Goal: Transaction & Acquisition: Purchase product/service

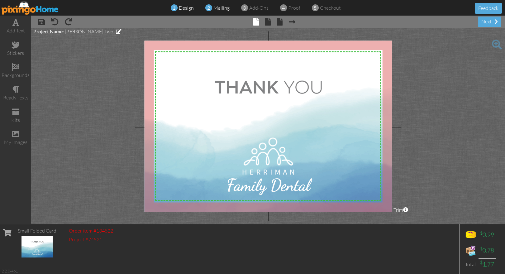
click at [220, 9] on span "mailing" at bounding box center [221, 8] width 16 height 6
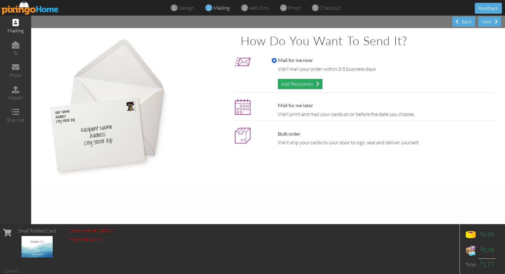
click at [289, 83] on div "Add Recipients" at bounding box center [300, 84] width 45 height 10
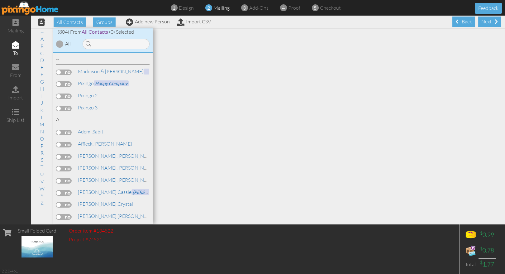
click at [223, 10] on span "mailing" at bounding box center [221, 8] width 16 height 6
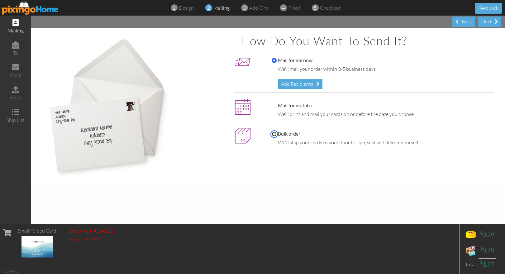
click at [273, 134] on input "Bulk order" at bounding box center [274, 133] width 5 height 5
radio input "true"
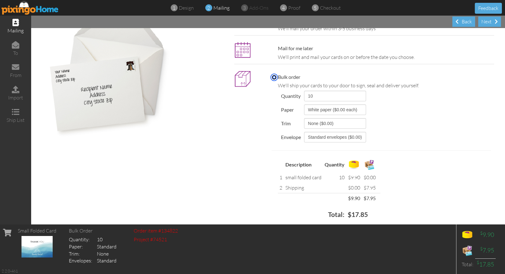
scroll to position [50, 0]
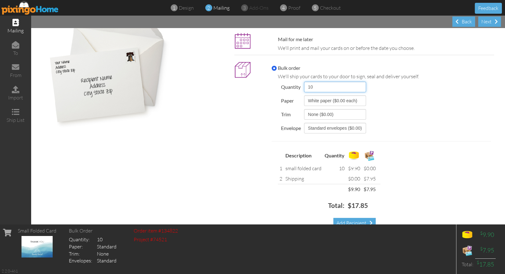
click at [366, 86] on select "10 25 40 50 75 100 125 150 200 250 300 350 400 450 500 1000 1500 2000 3000 4000…" at bounding box center [335, 87] width 62 height 11
select select "number:25"
click at [304, 82] on select "10 25 40 50 75 100 125 150 200 250 300 350 400 450 500 1000 1500 2000 3000 4000…" at bounding box center [335, 87] width 62 height 11
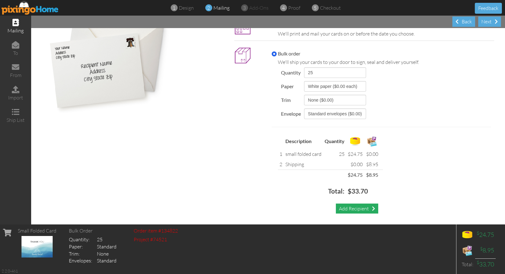
click at [346, 207] on div "Add Recipient" at bounding box center [357, 208] width 42 height 10
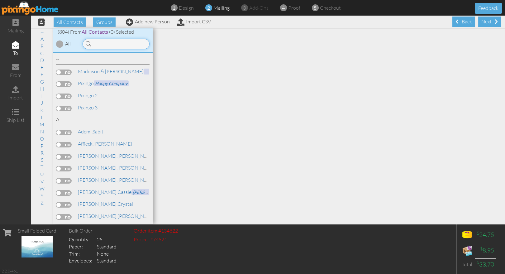
click at [108, 46] on input at bounding box center [116, 44] width 67 height 11
click at [147, 23] on link "Add new Person" at bounding box center [148, 21] width 44 height 6
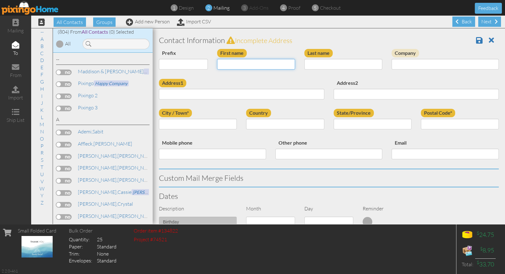
click at [234, 65] on input "First name" at bounding box center [256, 64] width 78 height 11
type input "[PERSON_NAME]"
click at [407, 67] on input "Company" at bounding box center [445, 64] width 107 height 11
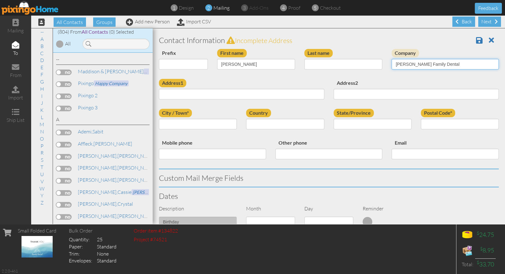
type input "[PERSON_NAME] Family Dental"
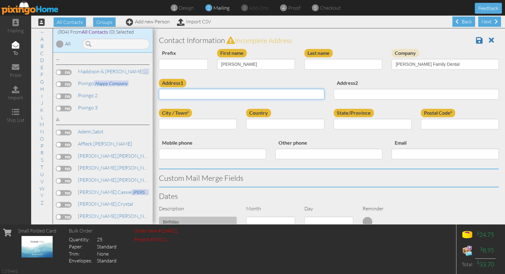
click at [265, 93] on input "Address1" at bounding box center [241, 94] width 165 height 11
paste input "[PERSON_NAME]"
type input "[PERSON_NAME]"
drag, startPoint x: 187, startPoint y: 94, endPoint x: 159, endPoint y: 92, distance: 27.5
click at [159, 92] on input "[PERSON_NAME]" at bounding box center [241, 94] width 165 height 11
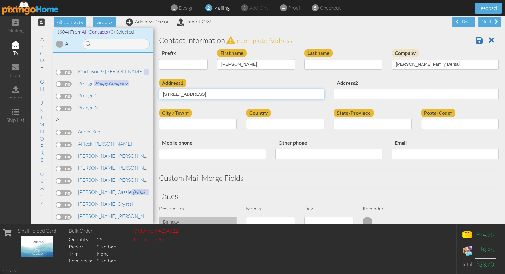
type input "[STREET_ADDRESS]"
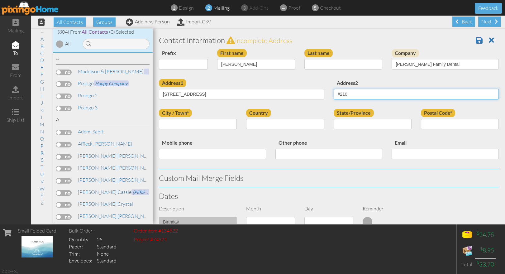
type input "#210"
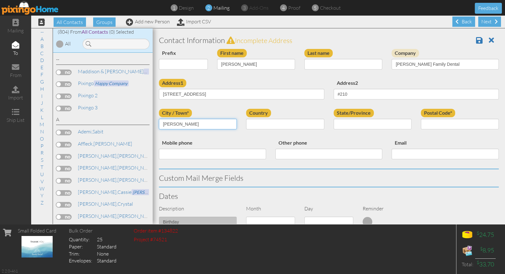
type input "[PERSON_NAME]"
select select "object:5392"
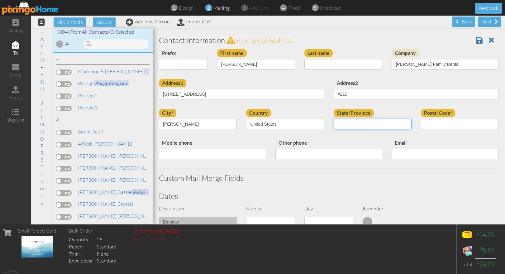
select select "object:5691"
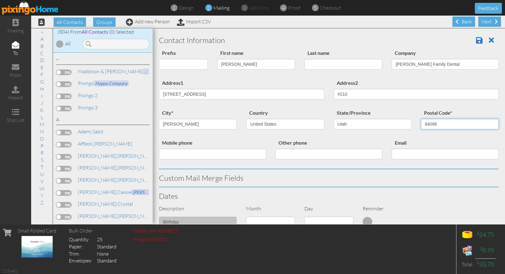
type input "84096"
click at [316, 135] on div "city* Herriman Country United States -------------- Afghanistan Albania Algeria…" at bounding box center [328, 124] width 349 height 30
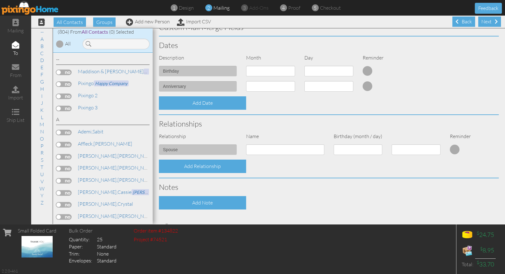
scroll to position [207, 0]
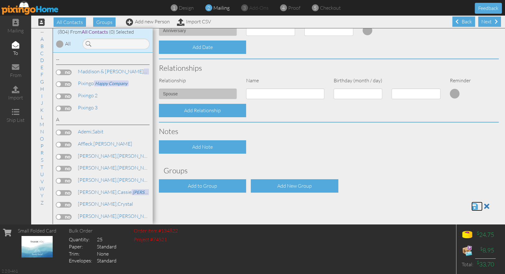
click at [474, 206] on span at bounding box center [474, 206] width 7 height 7
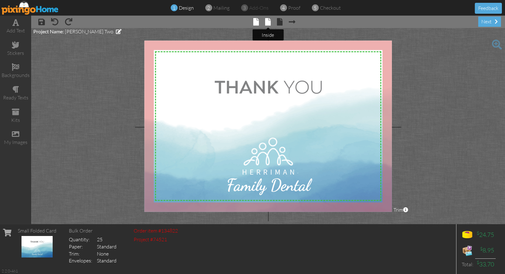
click at [270, 22] on span at bounding box center [268, 21] width 6 height 7
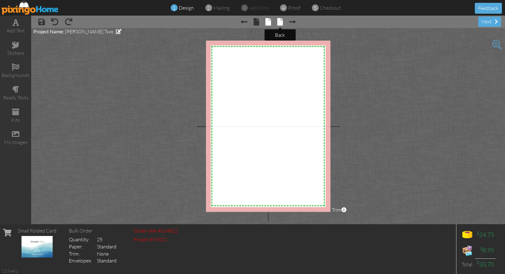
click at [280, 20] on span at bounding box center [280, 21] width 6 height 7
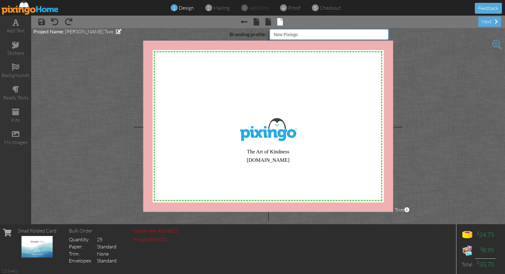
click at [343, 35] on select "Pixingo Default Profile [PERSON_NAME] Dental Networking Golf League Alta Pest C…" at bounding box center [329, 34] width 119 height 11
select select "object:139"
click at [270, 29] on select "Pixingo Default Profile [PERSON_NAME] Dental Networking Golf League Alta Pest C…" at bounding box center [329, 34] width 119 height 11
click at [295, 7] on span "proof" at bounding box center [294, 8] width 12 height 6
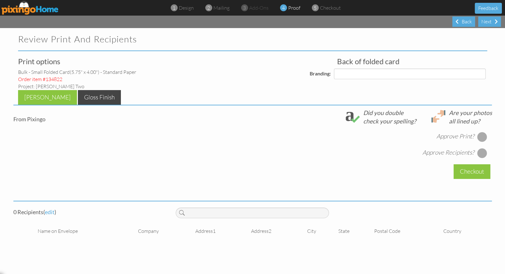
select select "object:154"
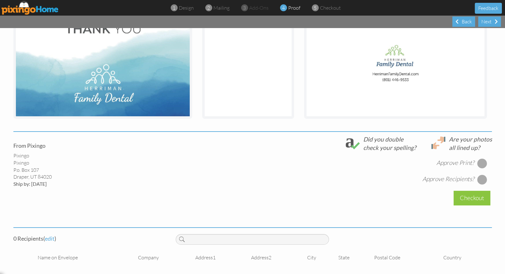
scroll to position [139, 0]
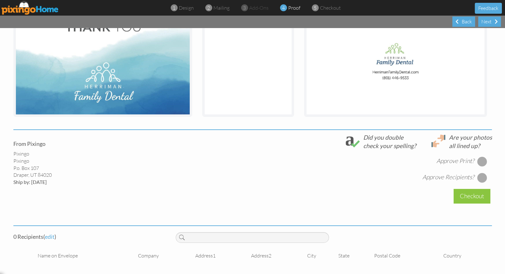
click at [485, 160] on div at bounding box center [482, 161] width 10 height 10
click at [484, 176] on div at bounding box center [482, 178] width 10 height 10
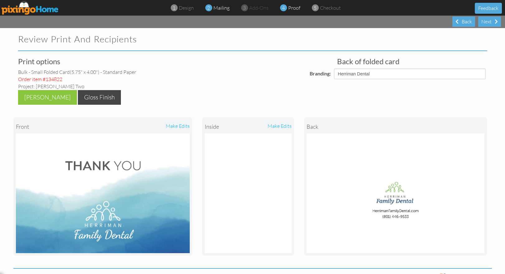
click at [216, 10] on span "mailing" at bounding box center [221, 8] width 16 height 6
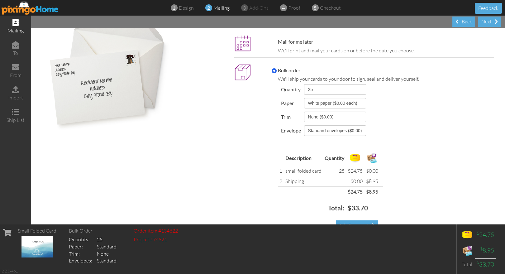
scroll to position [64, 0]
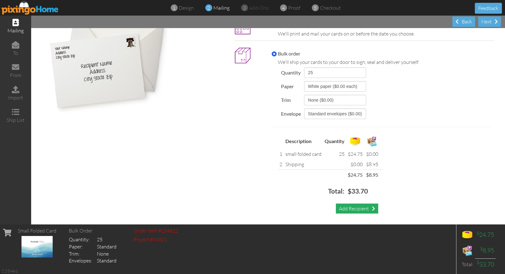
click at [353, 208] on div "Add Recipient" at bounding box center [357, 208] width 42 height 10
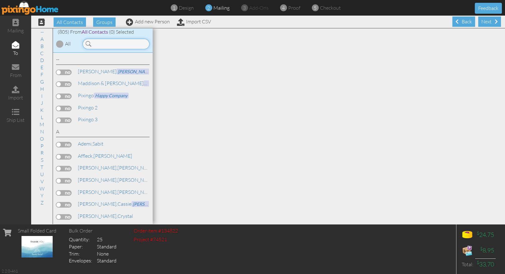
click at [101, 44] on input at bounding box center [116, 44] width 67 height 11
click at [117, 70] on span "[PERSON_NAME] Family Dental" at bounding box center [150, 72] width 66 height 6
click at [61, 72] on label at bounding box center [64, 72] width 16 height 6
click at [0, 0] on input "checkbox" at bounding box center [0, 0] width 0 height 0
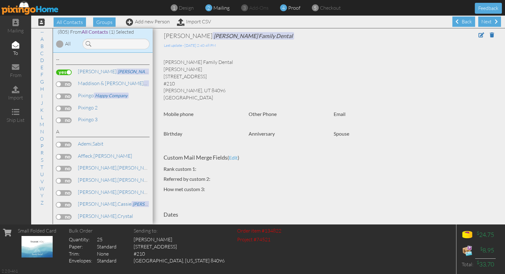
click at [294, 8] on span "proof" at bounding box center [294, 8] width 12 height 6
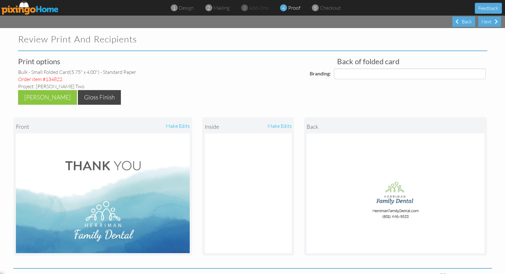
select select "object:3090"
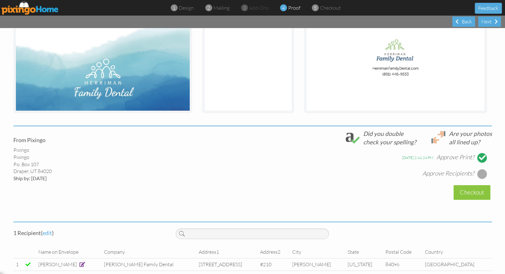
scroll to position [151, 0]
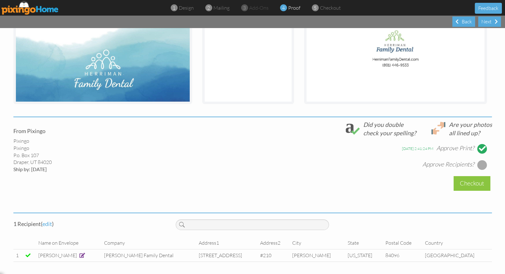
click at [484, 165] on div at bounding box center [482, 165] width 10 height 10
click at [475, 181] on div "Checkout" at bounding box center [472, 183] width 37 height 15
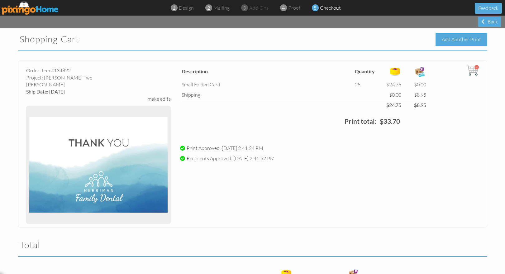
click at [462, 41] on div "Add Another Print" at bounding box center [462, 39] width 52 height 13
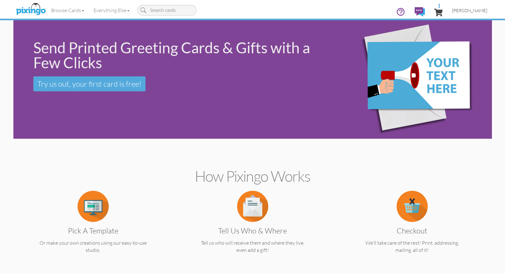
click at [476, 5] on link "[PERSON_NAME]" at bounding box center [469, 10] width 45 height 16
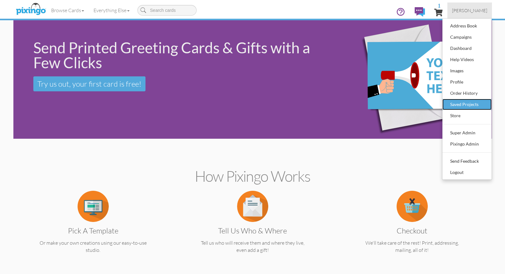
click at [459, 106] on div "Saved Projects" at bounding box center [467, 104] width 37 height 9
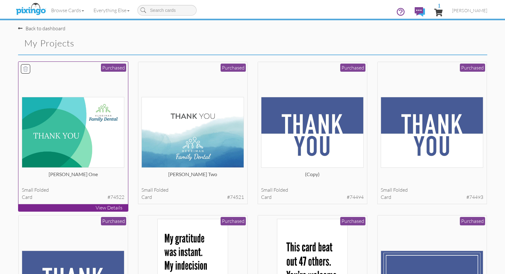
click at [115, 137] on img at bounding box center [73, 132] width 103 height 71
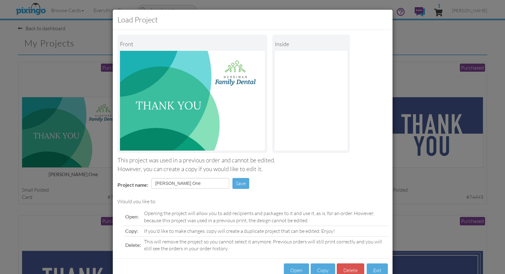
scroll to position [17, 0]
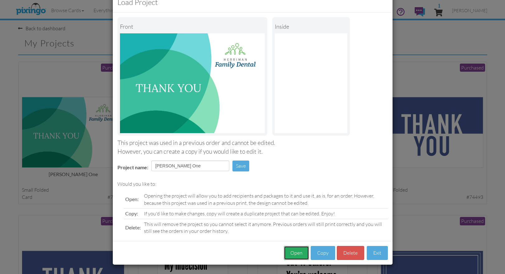
click at [295, 249] on button "Open" at bounding box center [296, 253] width 25 height 14
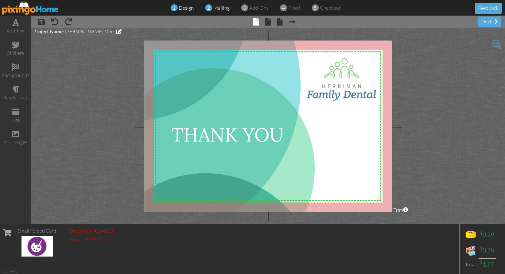
click at [223, 9] on span "mailing" at bounding box center [221, 8] width 16 height 6
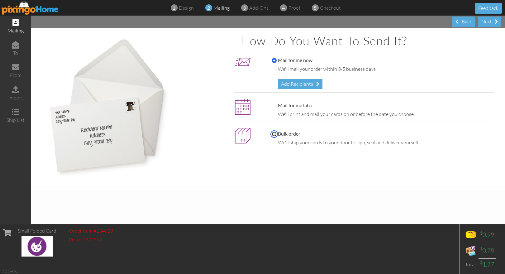
click at [275, 131] on input "Bulk order" at bounding box center [274, 133] width 5 height 5
radio input "true"
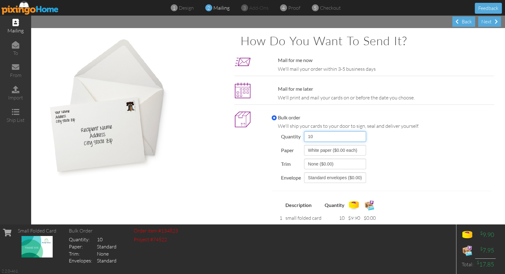
click at [364, 139] on select "10 25 40 50 75 100 125 150 200 250 300 350 400 450 500 1000 1500 2000 3000 4000…" at bounding box center [335, 136] width 62 height 11
select select "number:25"
click at [304, 131] on select "10 25 40 50 75 100 125 150 200 250 300 350 400 450 500 1000 1500 2000 3000 4000…" at bounding box center [335, 136] width 62 height 11
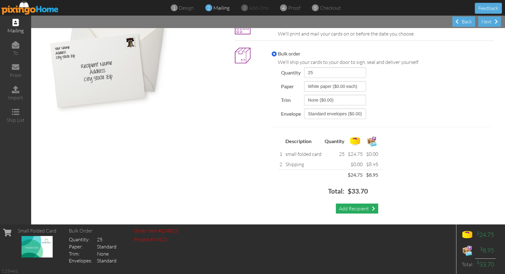
click at [352, 208] on div "Add Recipient" at bounding box center [357, 208] width 42 height 10
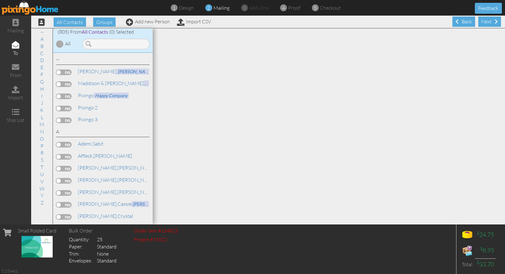
click at [60, 74] on label at bounding box center [64, 72] width 16 height 6
click at [0, 0] on input "checkbox" at bounding box center [0, 0] width 0 height 0
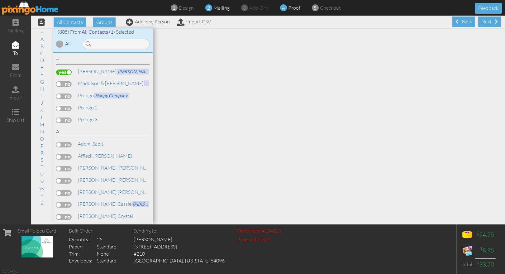
click at [292, 10] on span "proof" at bounding box center [294, 8] width 12 height 6
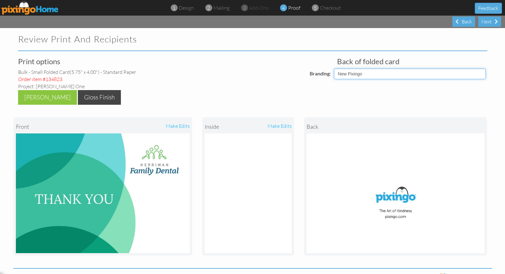
click at [338, 76] on select "Pixingo Default Profile [PERSON_NAME] Dental Networking Golf League Alta Pest C…" at bounding box center [410, 74] width 152 height 11
select select "object:5959"
click at [334, 69] on select "Pixingo Default Profile [PERSON_NAME] Dental Networking Golf League Alta Pest C…" at bounding box center [410, 74] width 152 height 11
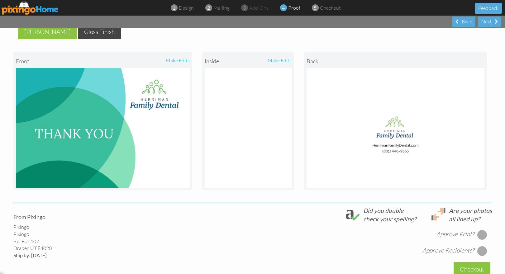
scroll to position [151, 0]
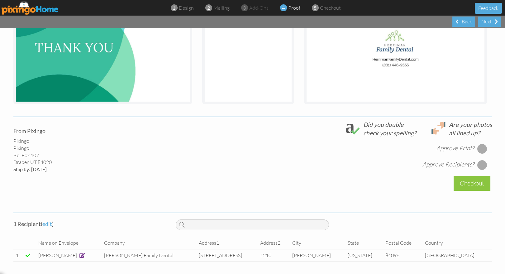
click at [485, 147] on div at bounding box center [482, 149] width 10 height 10
click at [485, 163] on div at bounding box center [482, 165] width 10 height 10
click at [475, 184] on div "Checkout" at bounding box center [472, 183] width 37 height 15
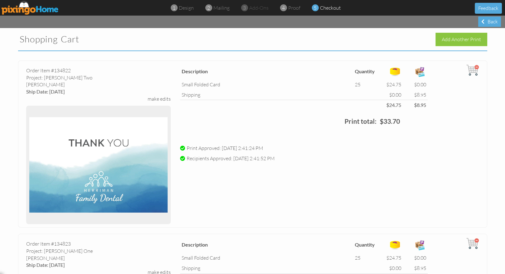
click at [17, 5] on img at bounding box center [30, 8] width 57 height 14
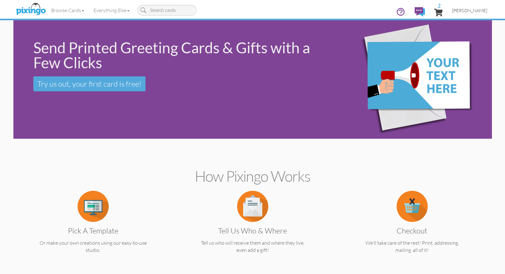
click at [475, 9] on span "[PERSON_NAME]" at bounding box center [469, 10] width 35 height 5
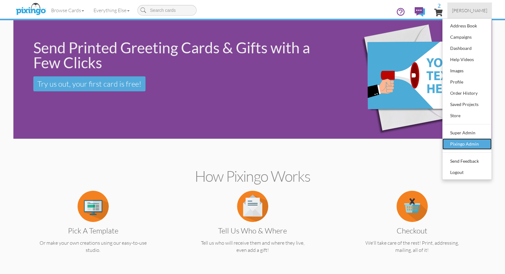
click at [464, 140] on div "Pixingo Admin" at bounding box center [467, 143] width 37 height 9
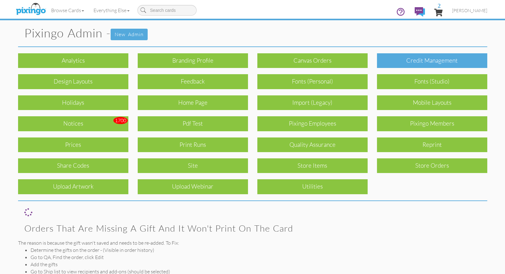
click at [425, 62] on div "Credit Management" at bounding box center [432, 60] width 110 height 15
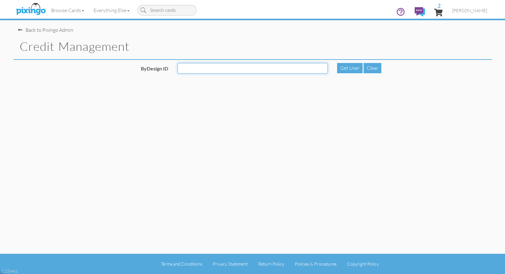
click at [196, 67] on input "ByDesign ID" at bounding box center [253, 68] width 150 height 11
type input "1644"
click at [339, 67] on div "Get User" at bounding box center [350, 68] width 26 height 10
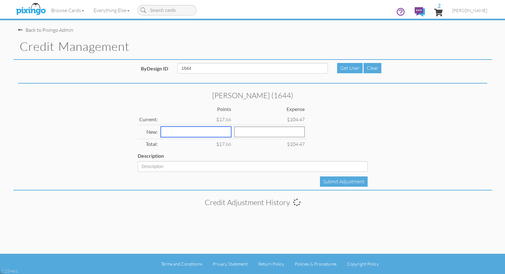
click at [179, 131] on input "number" at bounding box center [196, 132] width 70 height 11
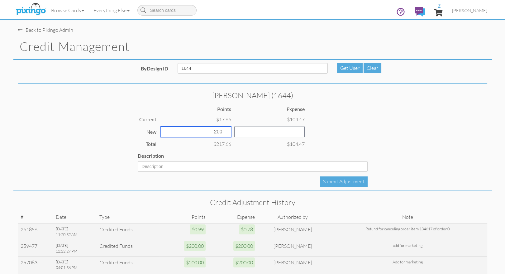
type input "200"
click at [234, 136] on input "number" at bounding box center [269, 132] width 70 height 11
type input "100"
click at [316, 150] on div "[PERSON_NAME] (1644) Points Expense Current: $17.66 $104.47 New: 200 100 Total:…" at bounding box center [252, 131] width 239 height 80
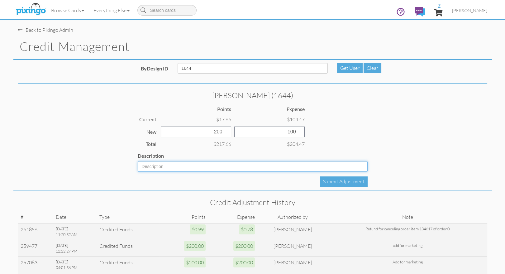
click at [178, 167] on input "Description" at bounding box center [253, 166] width 230 height 11
type input "add for marketing"
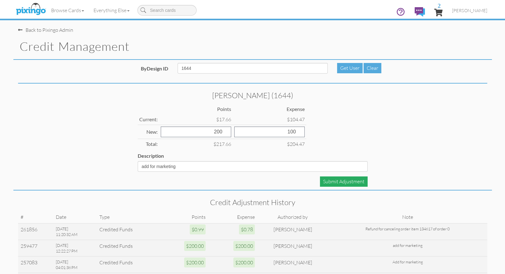
click at [346, 182] on div "Submit Adjustment" at bounding box center [344, 181] width 48 height 10
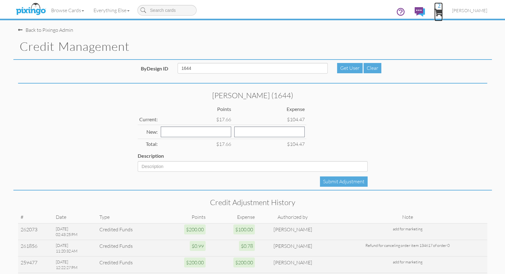
click at [443, 12] on span "2" at bounding box center [438, 12] width 8 height 7
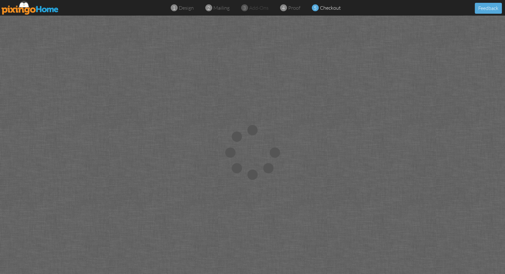
click at [450, 12] on div "1 design 2 mailing 3 add-ons 4 proof 5 checkout Feedback" at bounding box center [252, 8] width 505 height 16
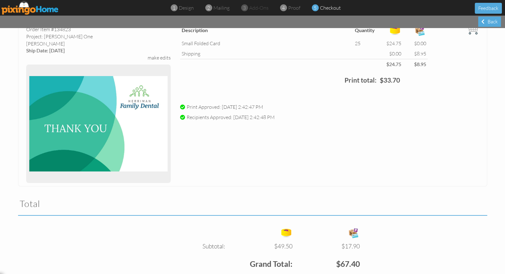
scroll to position [294, 0]
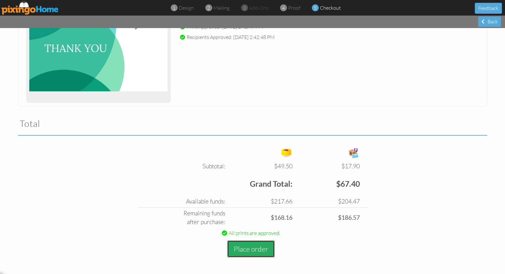
click at [241, 248] on button "Place order" at bounding box center [251, 248] width 48 height 17
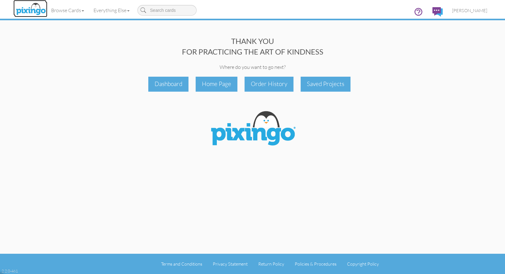
click at [32, 10] on img at bounding box center [30, 10] width 33 height 16
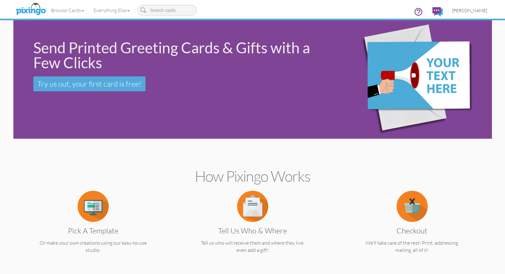
click at [466, 8] on span "[PERSON_NAME]" at bounding box center [469, 10] width 35 height 5
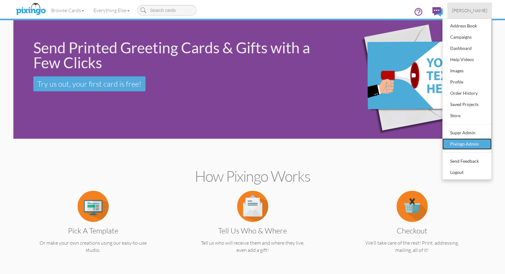
click at [475, 144] on div "Pixingo Admin" at bounding box center [467, 143] width 37 height 9
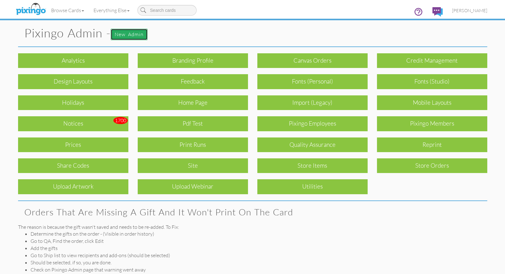
click at [124, 35] on link "New admin" at bounding box center [129, 35] width 37 height 12
click at [313, 217] on div "Orders that are missing a gift and it won't print on the card The reason is bec…" at bounding box center [252, 257] width 469 height 100
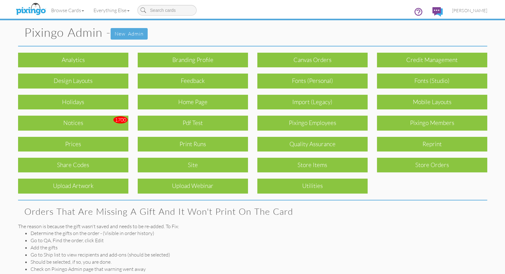
click at [313, 217] on div "Orders that are missing a gift and it won't print on the card The reason is bec…" at bounding box center [252, 257] width 469 height 100
drag, startPoint x: 247, startPoint y: 25, endPoint x: 423, endPoint y: 22, distance: 175.8
click at [247, 25] on div "Pixingo Admin - New admin Analytics Branding profile Canvas Orders Credit Manag…" at bounding box center [252, 152] width 479 height 307
click at [474, 10] on span "[PERSON_NAME]" at bounding box center [469, 10] width 35 height 5
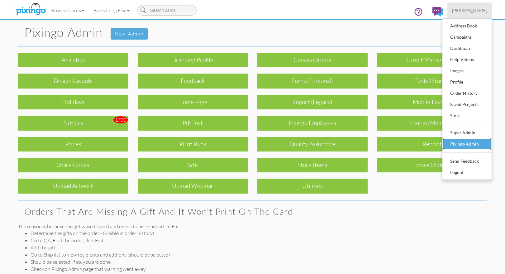
click at [461, 146] on div "Pixingo Admin" at bounding box center [467, 143] width 37 height 9
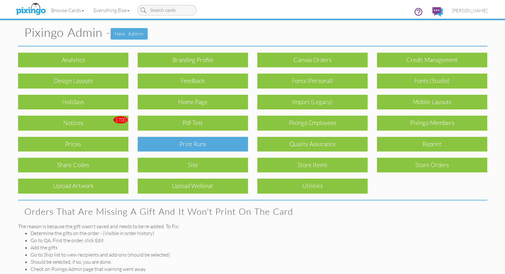
click at [206, 144] on div "Print Runs" at bounding box center [193, 144] width 110 height 15
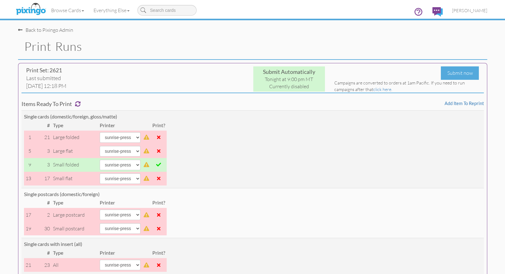
click at [215, 46] on h1 "Print Runs" at bounding box center [255, 46] width 463 height 13
click at [60, 10] on link "Browse Cards" at bounding box center [67, 10] width 42 height 16
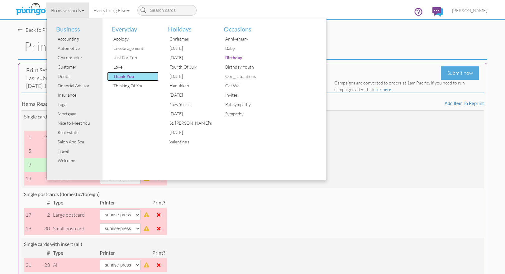
click at [128, 76] on div "Thank You" at bounding box center [135, 76] width 47 height 9
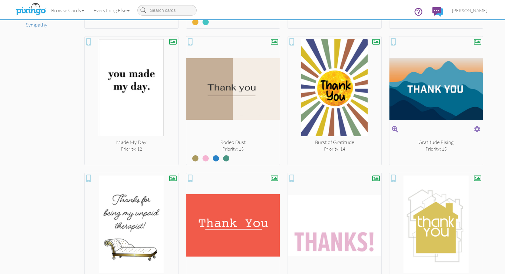
scroll to position [511, 0]
